Goal: Transaction & Acquisition: Purchase product/service

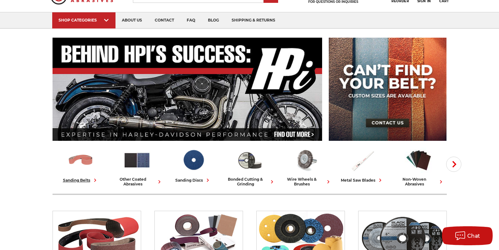
click at [82, 160] on img at bounding box center [81, 159] width 28 height 27
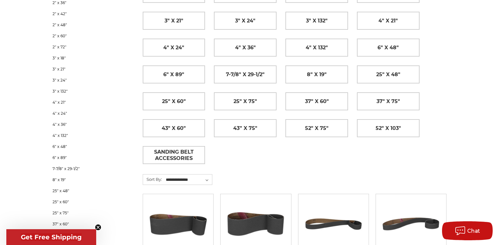
scroll to position [158, 0]
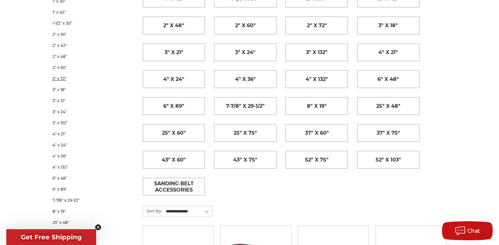
click at [57, 78] on link "2" x 72"" at bounding box center [88, 78] width 73 height 11
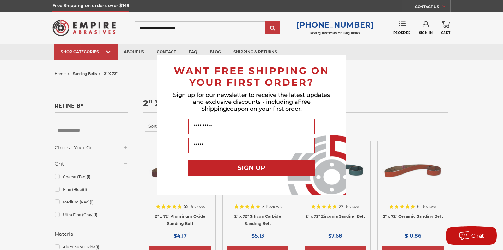
click at [340, 61] on circle "Close dialog" at bounding box center [341, 61] width 6 height 6
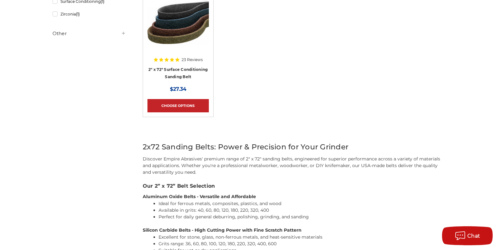
scroll to position [121, 0]
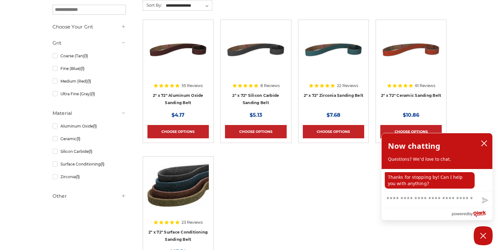
click at [417, 92] on div at bounding box center [410, 64] width 61 height 81
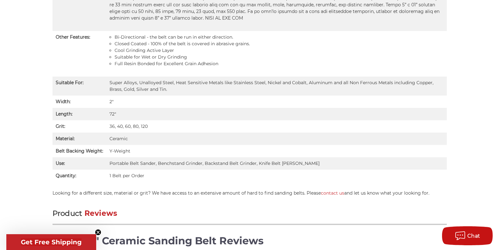
scroll to position [348, 0]
